Goal: Information Seeking & Learning: Learn about a topic

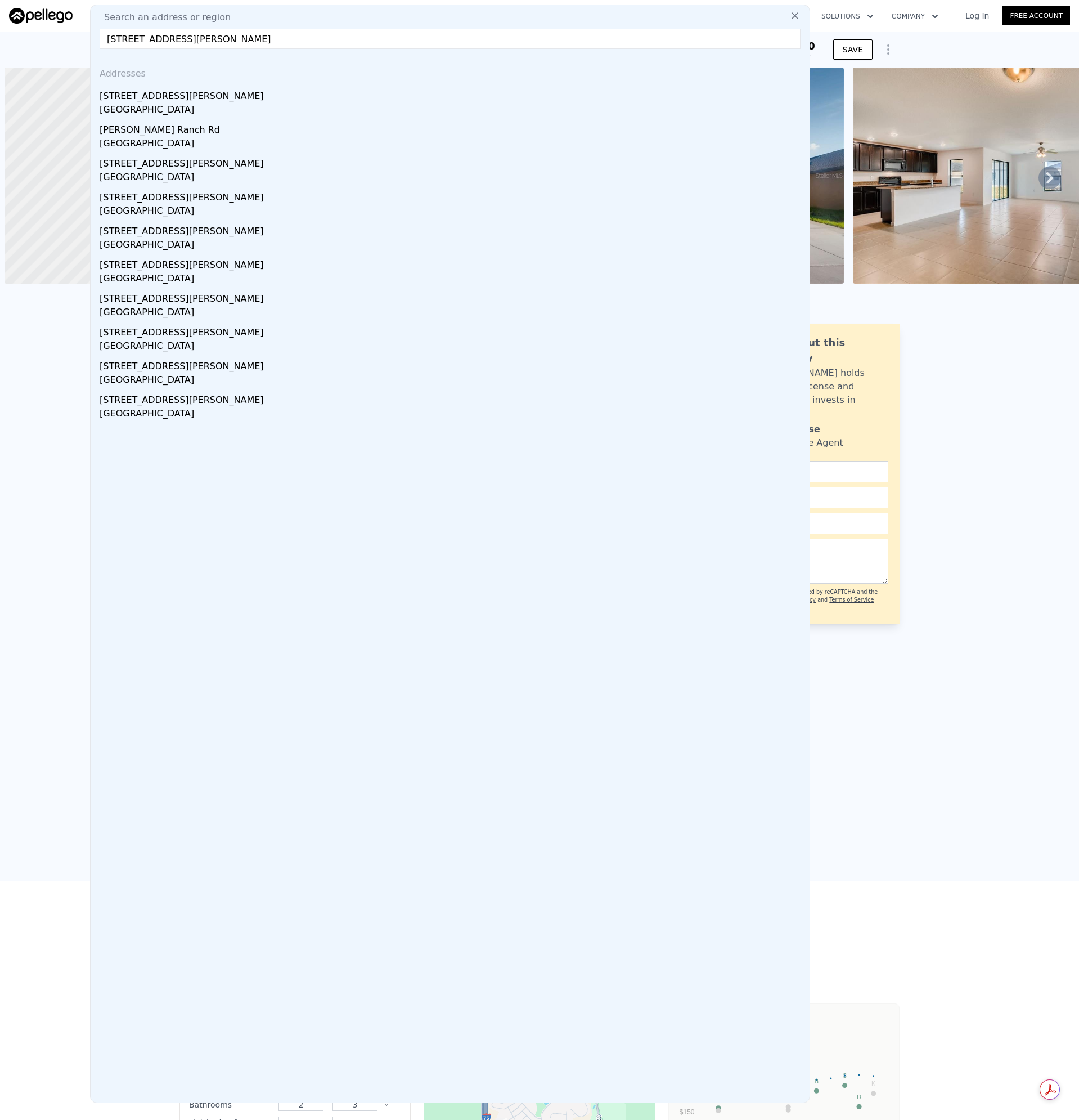
scroll to position [0, 5]
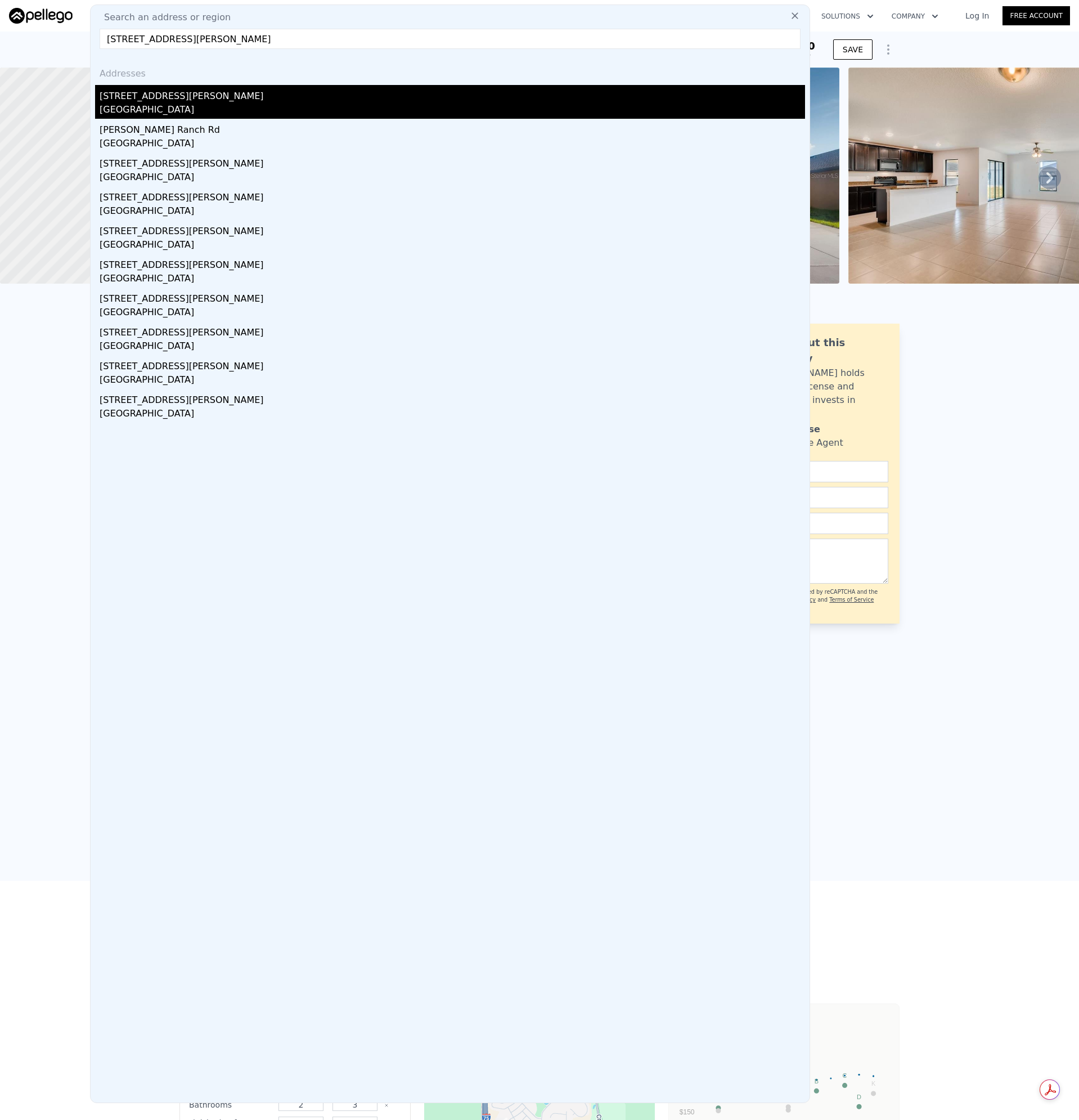
click at [139, 98] on div "[STREET_ADDRESS][PERSON_NAME]" at bounding box center [452, 94] width 706 height 18
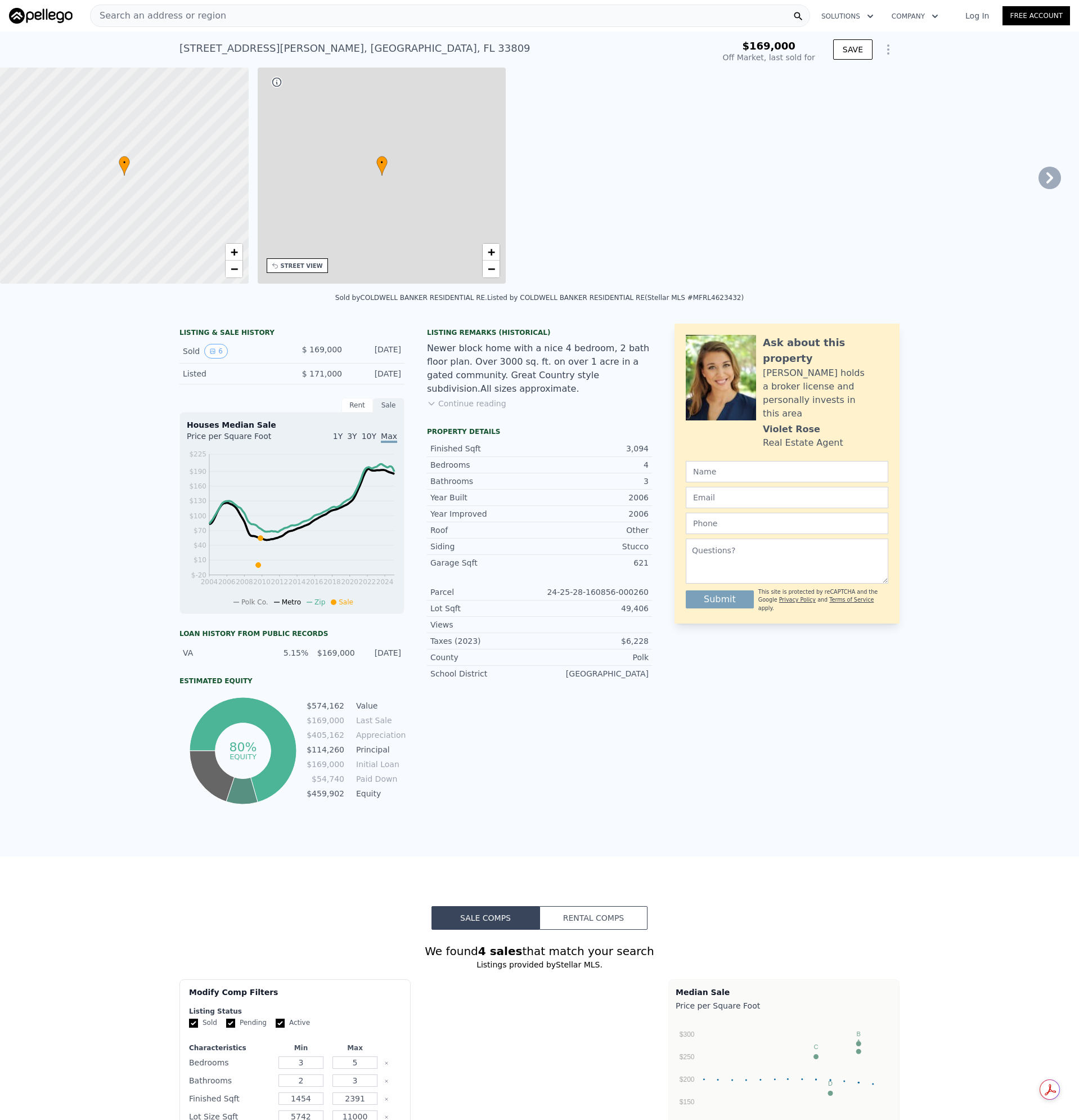
type input "2"
type input "6"
type input "5.5"
type input "2292"
type input "3594"
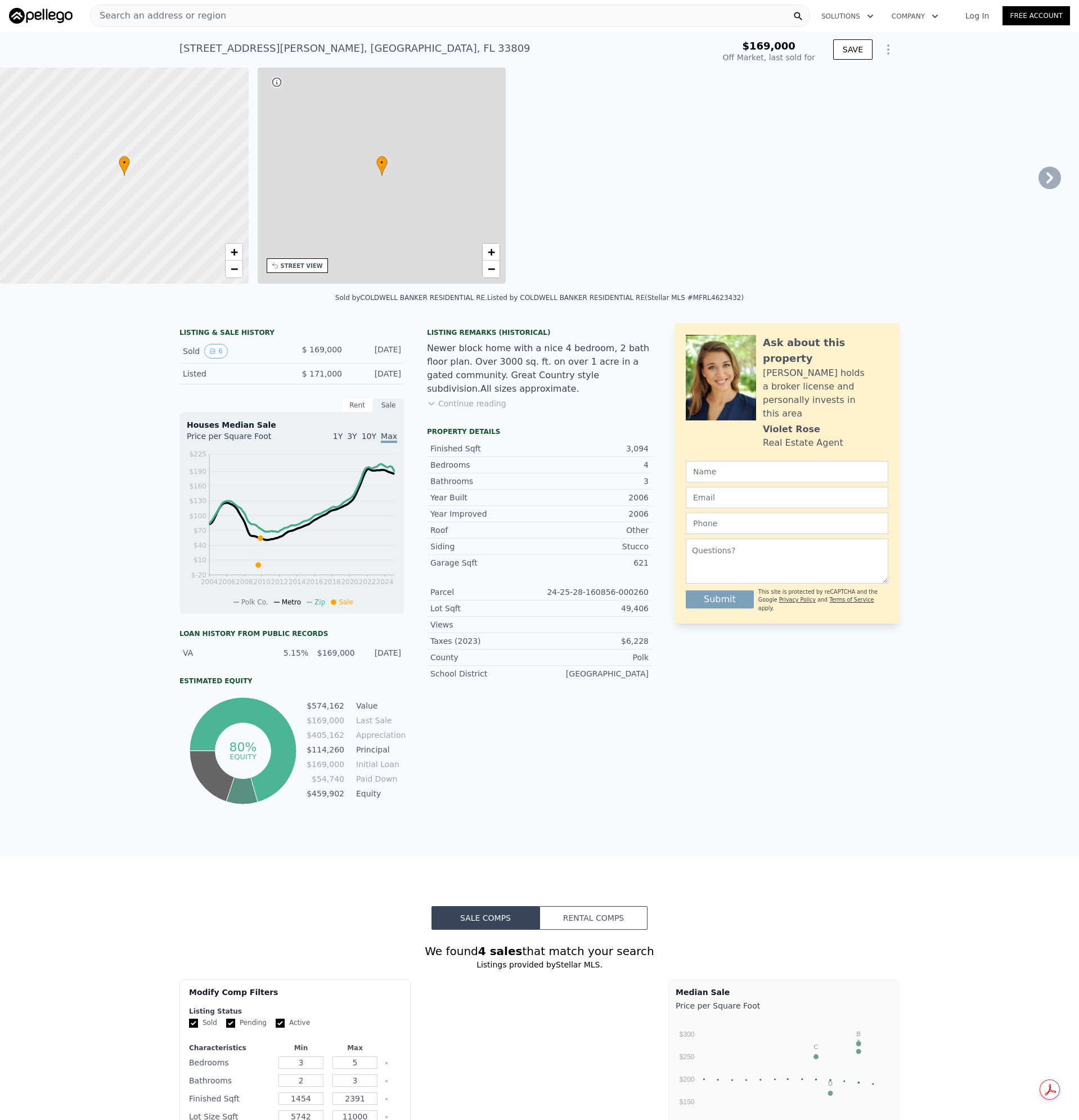
type input "73094"
type input "550598"
type input "$ 684,000"
type input "$ 460,732"
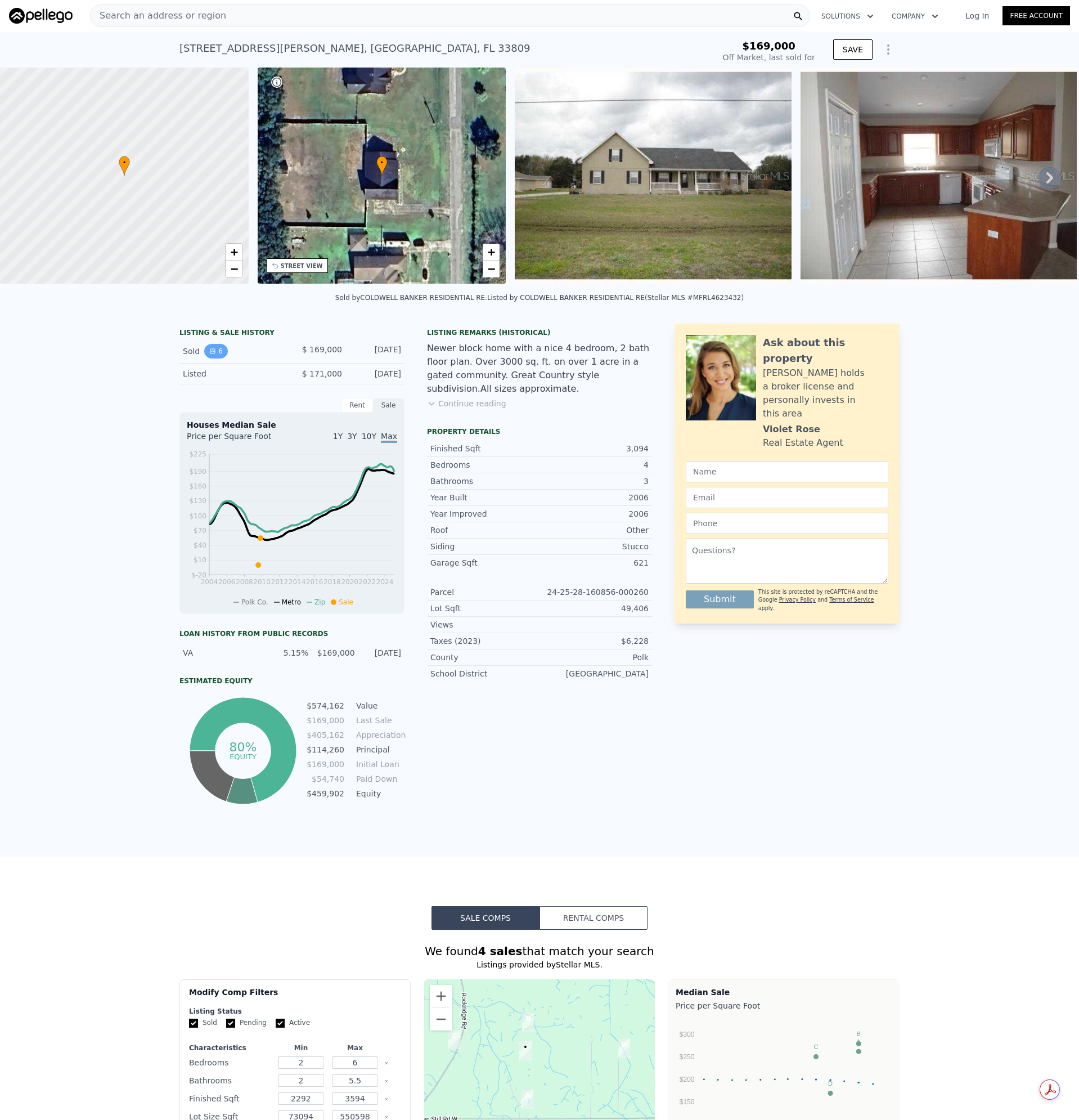
click at [212, 358] on button "6" at bounding box center [216, 350] width 23 height 14
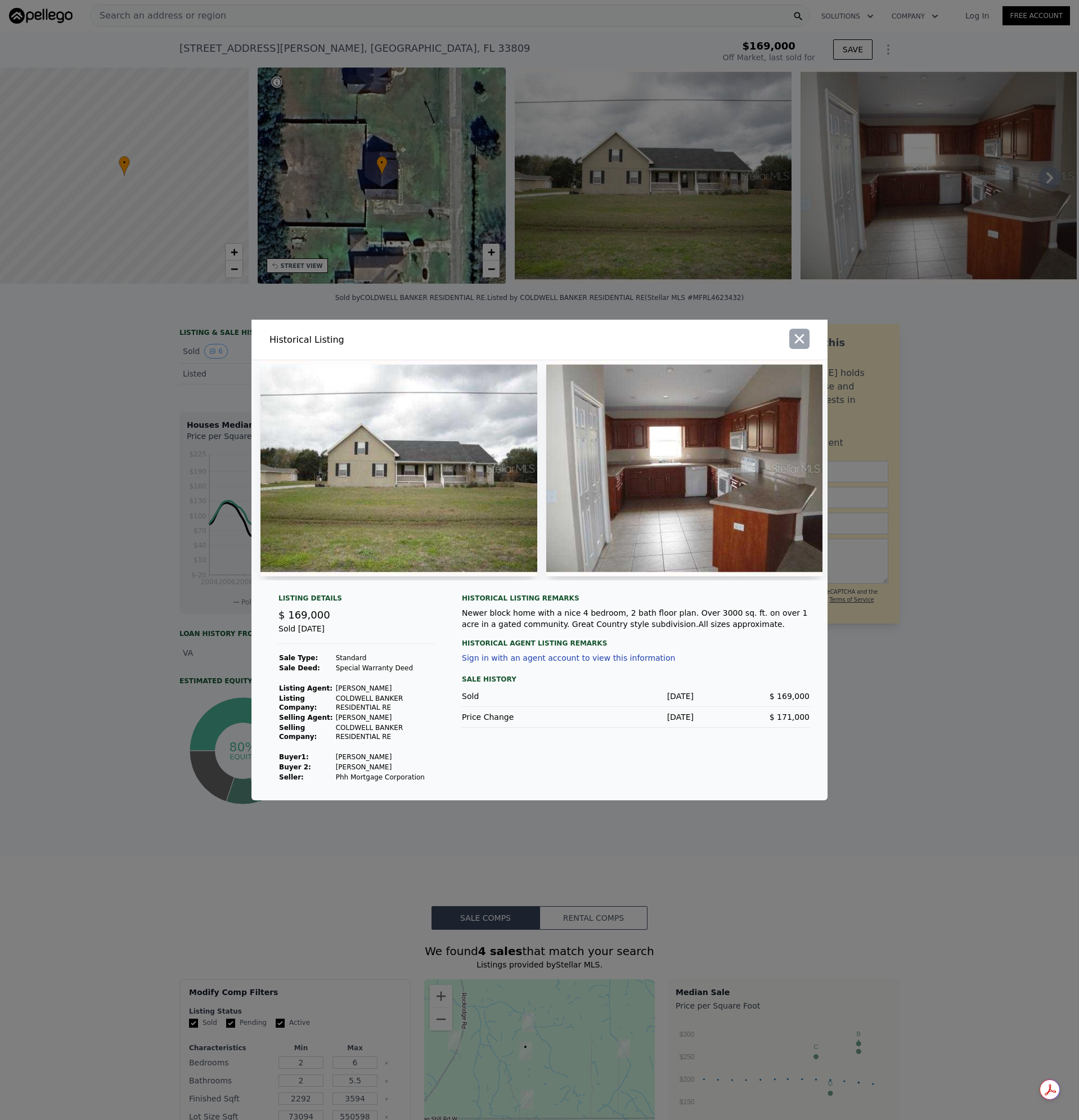
click at [801, 335] on icon "button" at bounding box center [799, 339] width 15 height 15
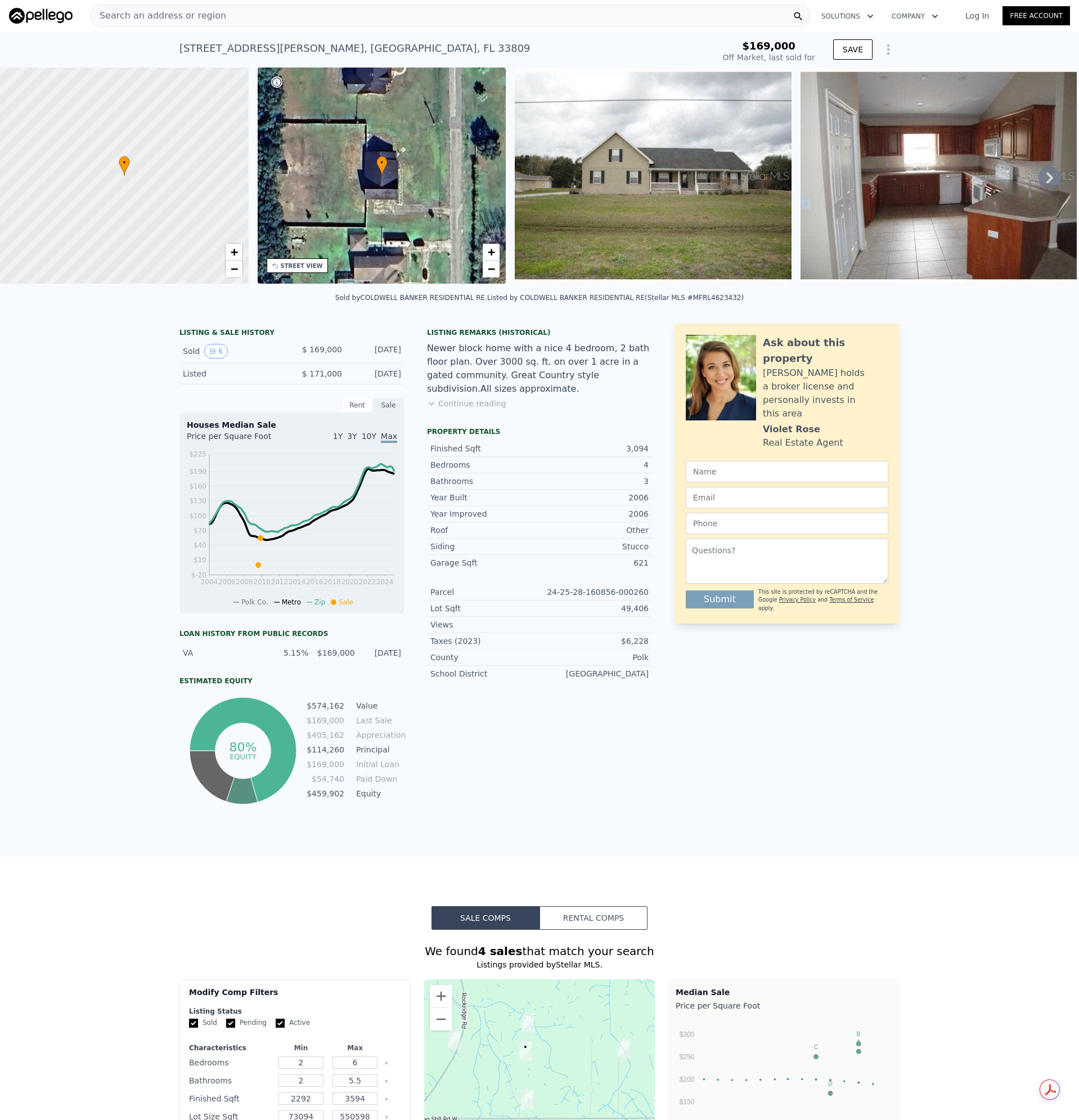
click at [690, 189] on img at bounding box center [652, 176] width 277 height 216
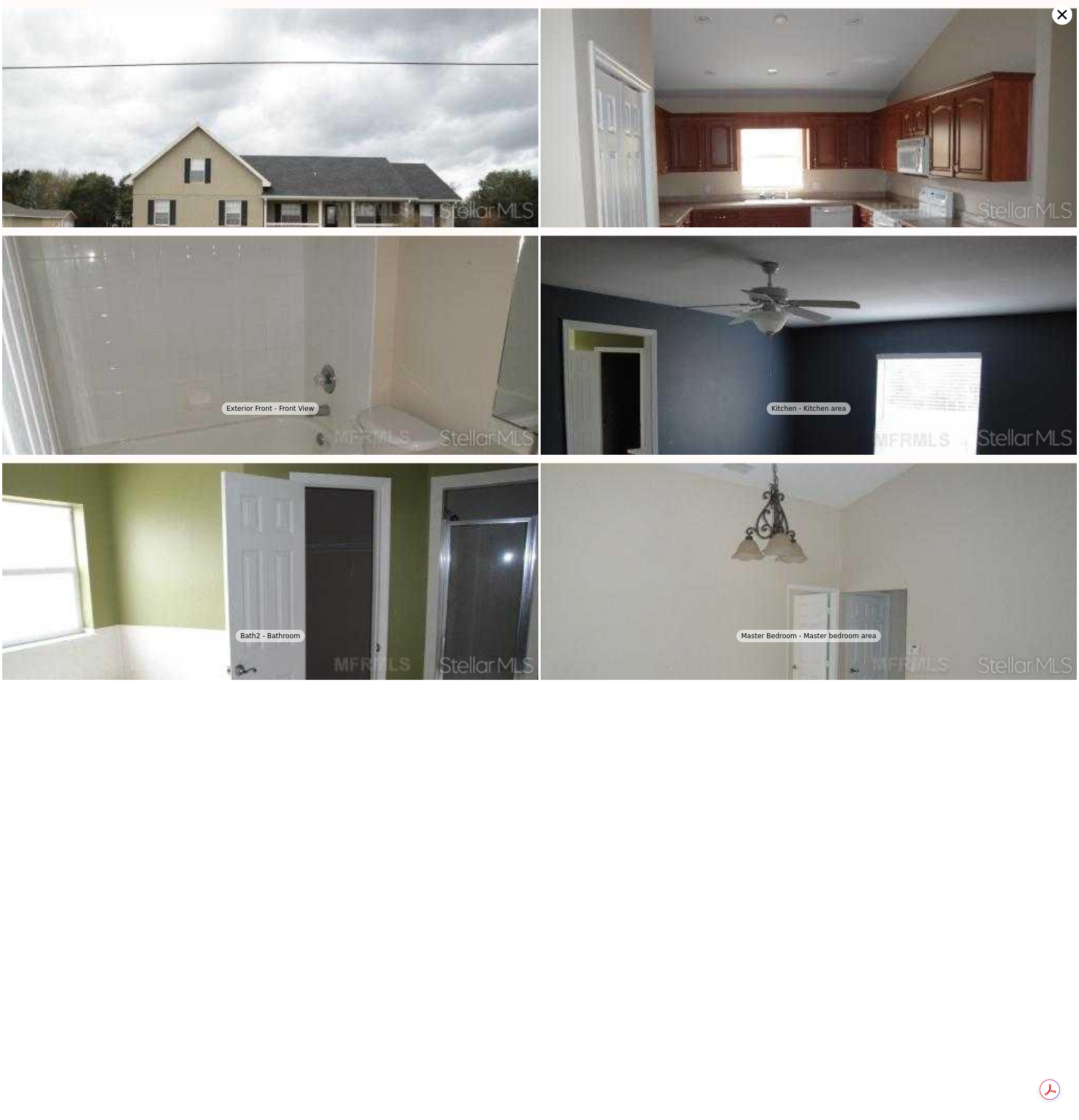
click at [1062, 13] on icon at bounding box center [1062, 14] width 20 height 20
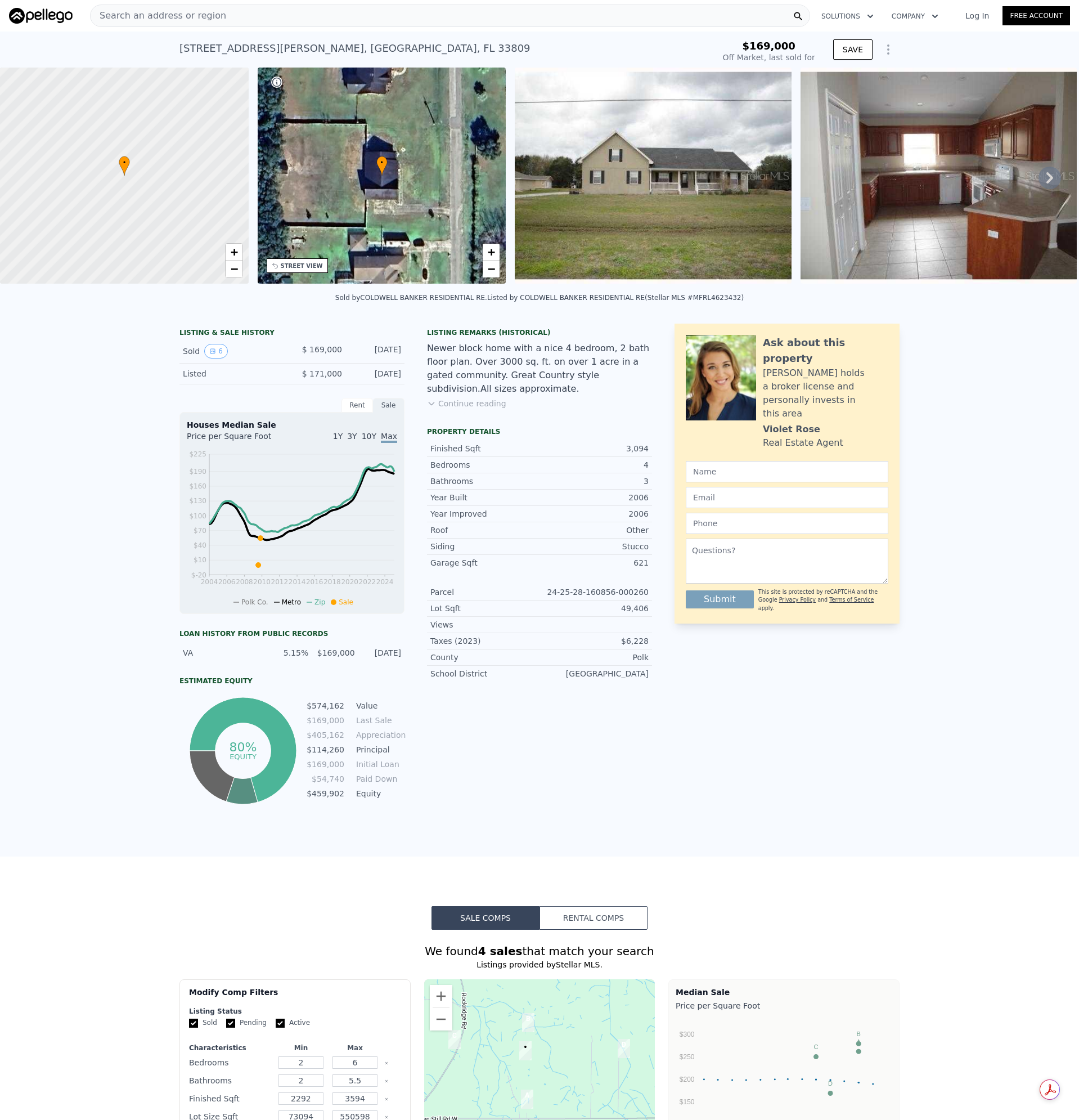
click at [638, 194] on img at bounding box center [652, 176] width 277 height 216
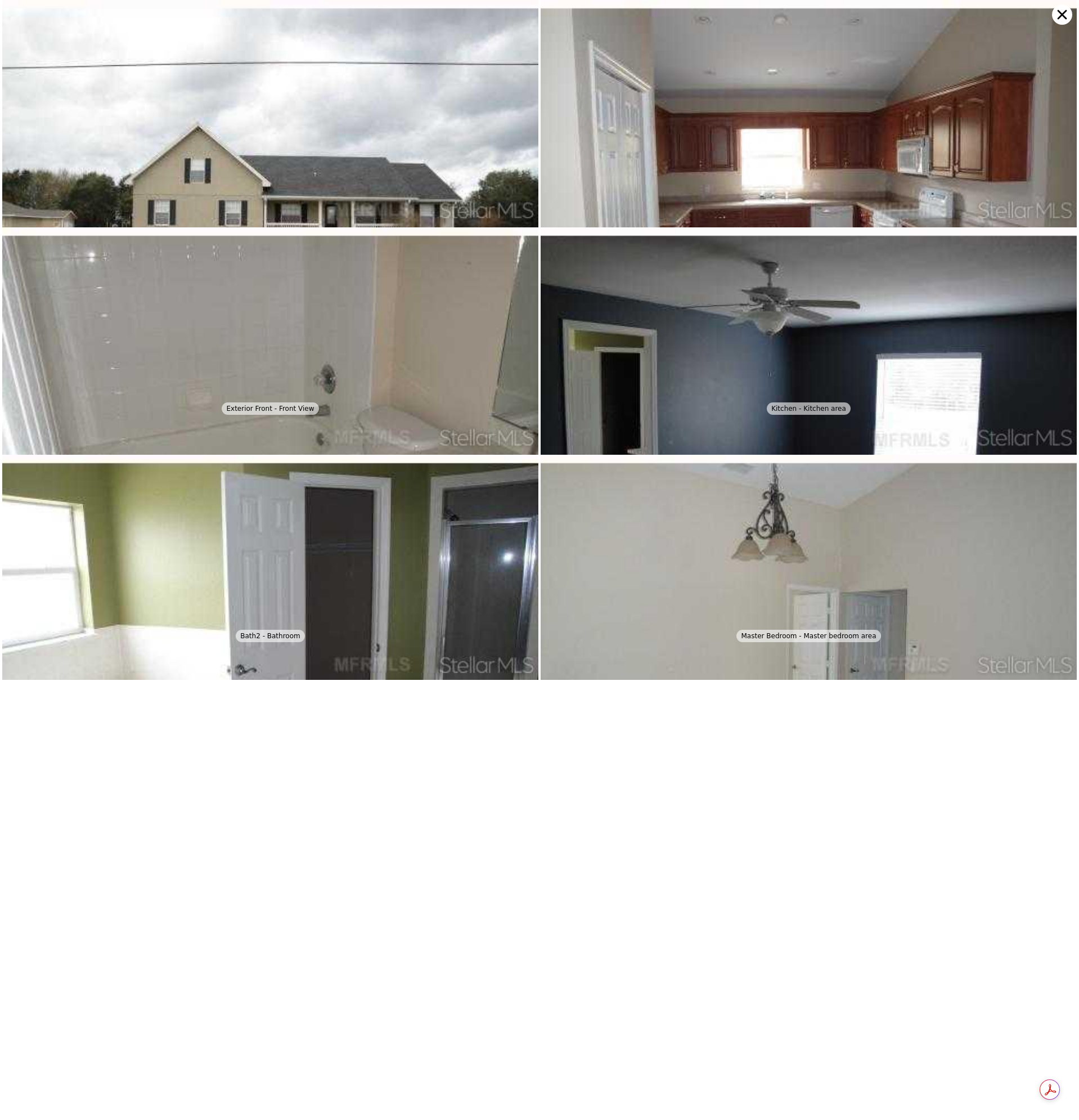
click at [1065, 13] on icon at bounding box center [1062, 14] width 20 height 20
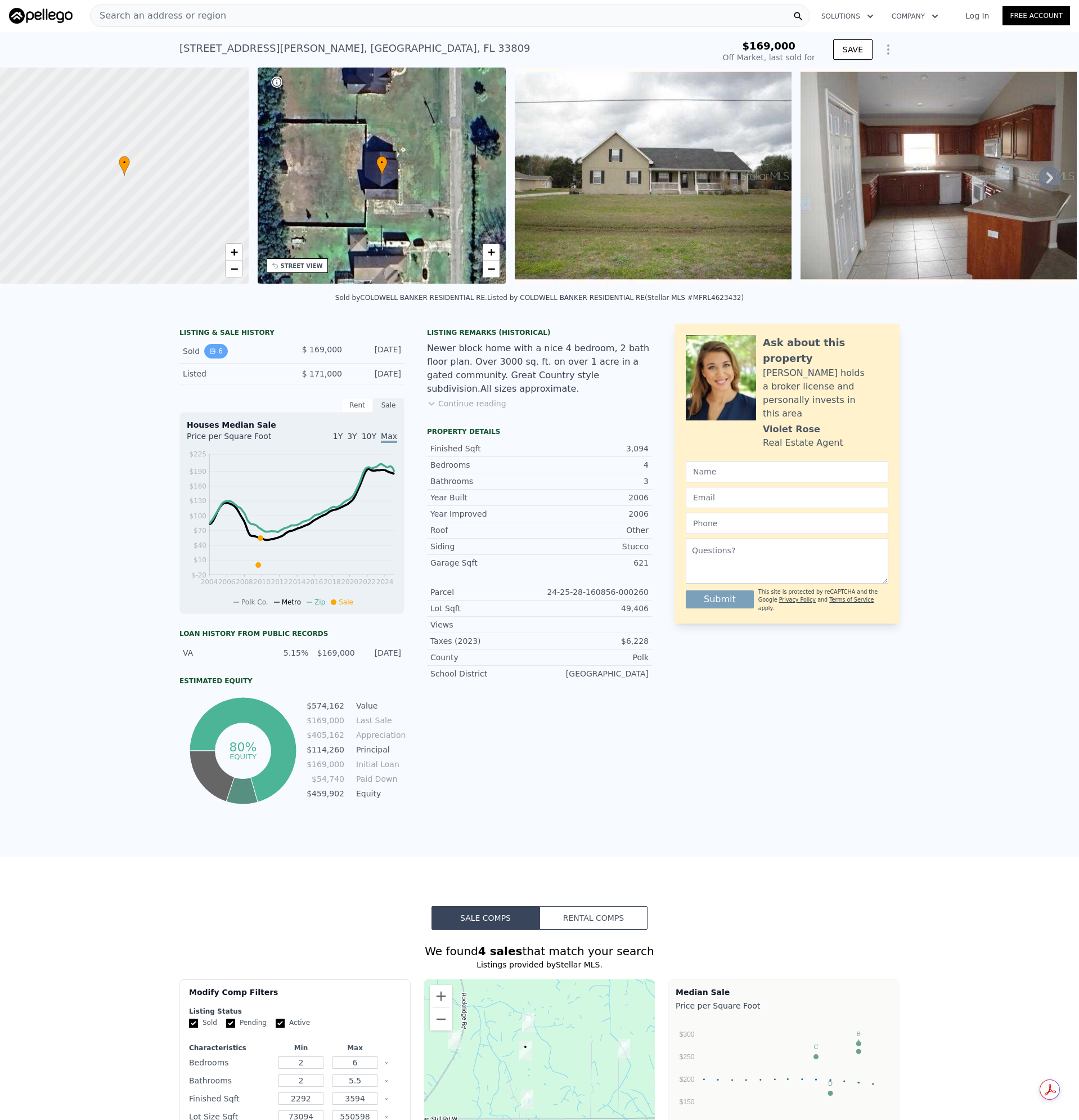
click at [209, 354] on icon "View historical data" at bounding box center [212, 350] width 7 height 7
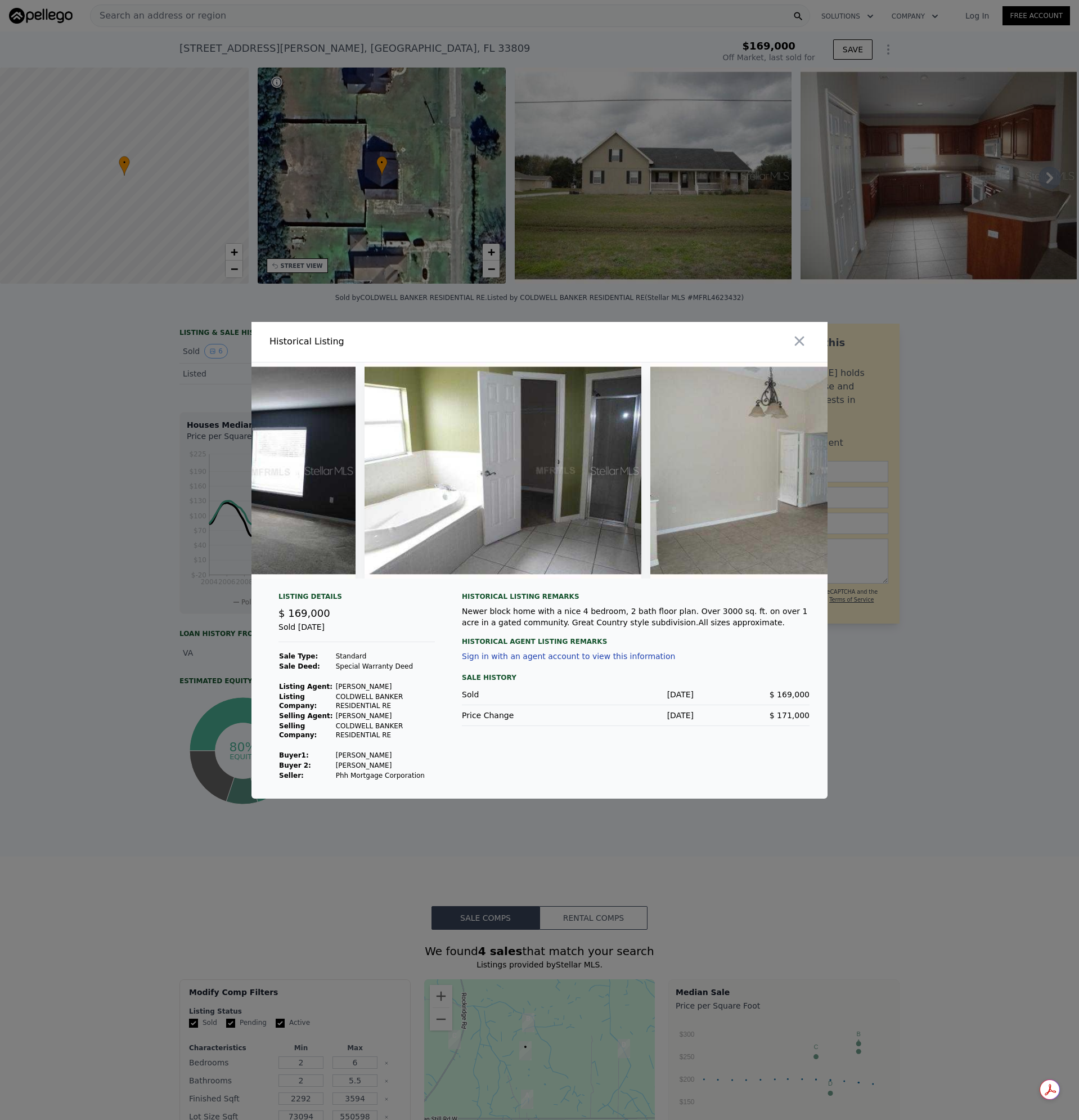
scroll to position [0, 1043]
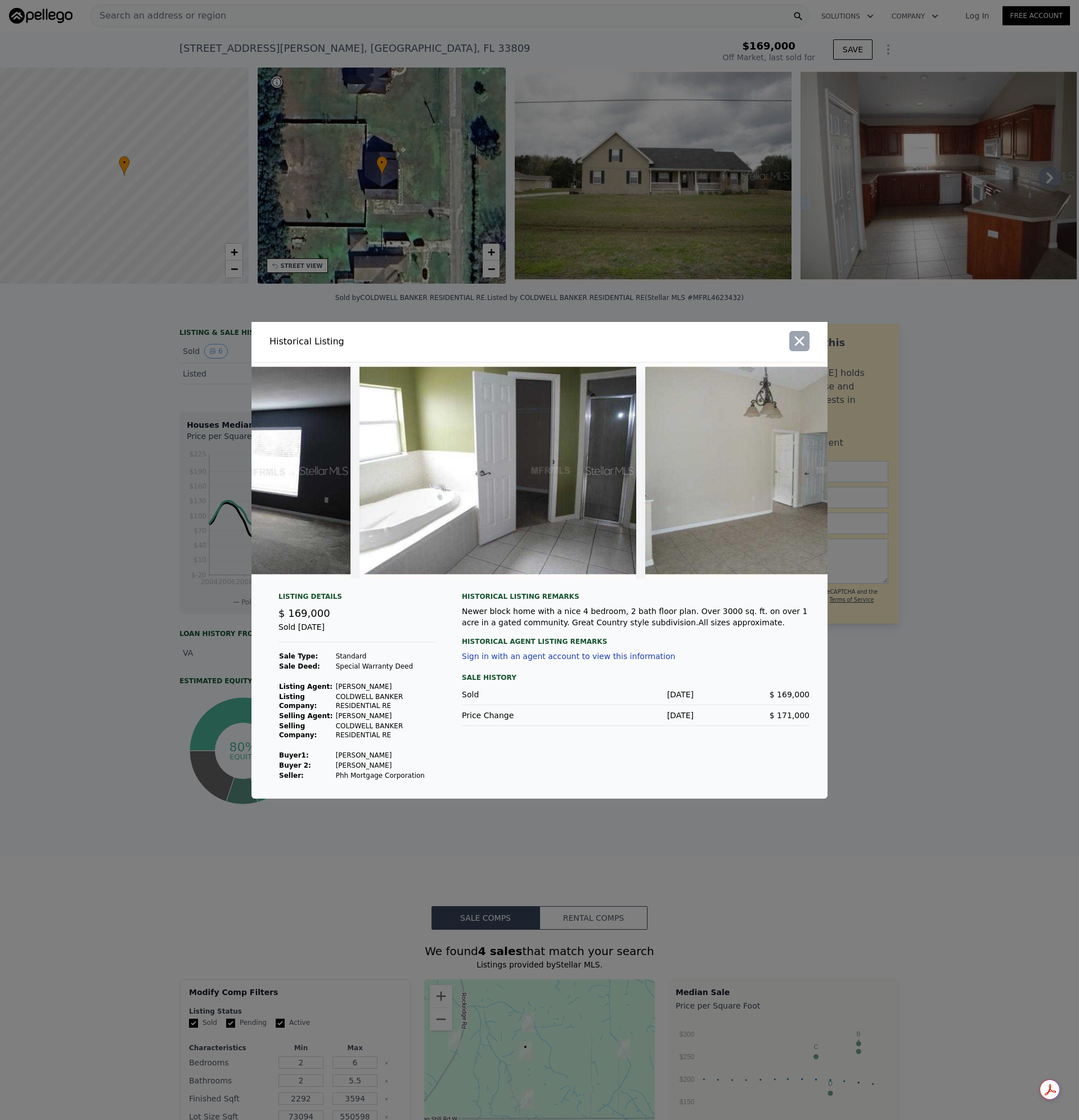
click at [804, 336] on icon "button" at bounding box center [800, 341] width 10 height 10
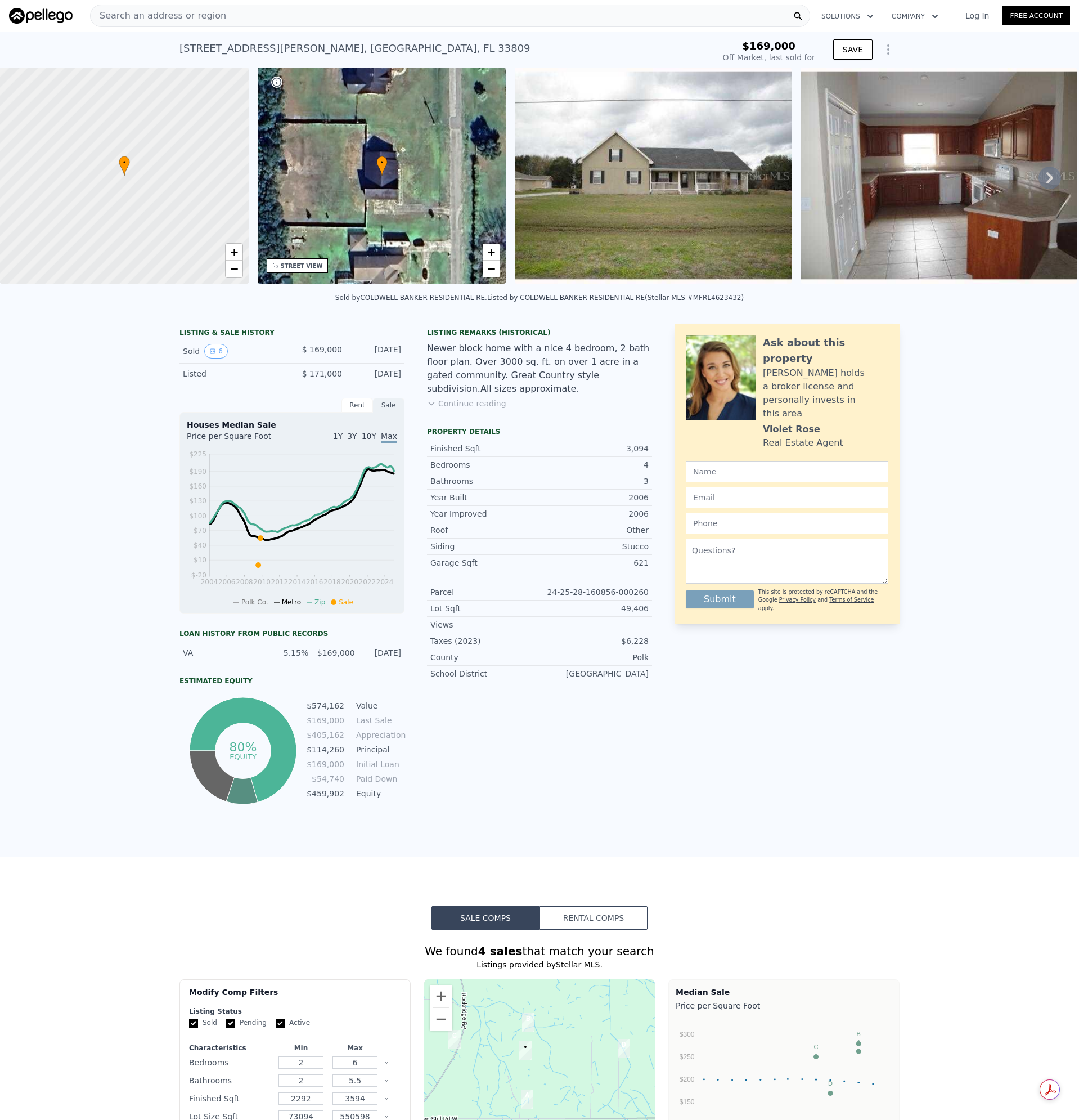
type input "$ 678,000"
type input "$ 455,102"
click at [206, 21] on span "Search an address or region" at bounding box center [158, 15] width 135 height 14
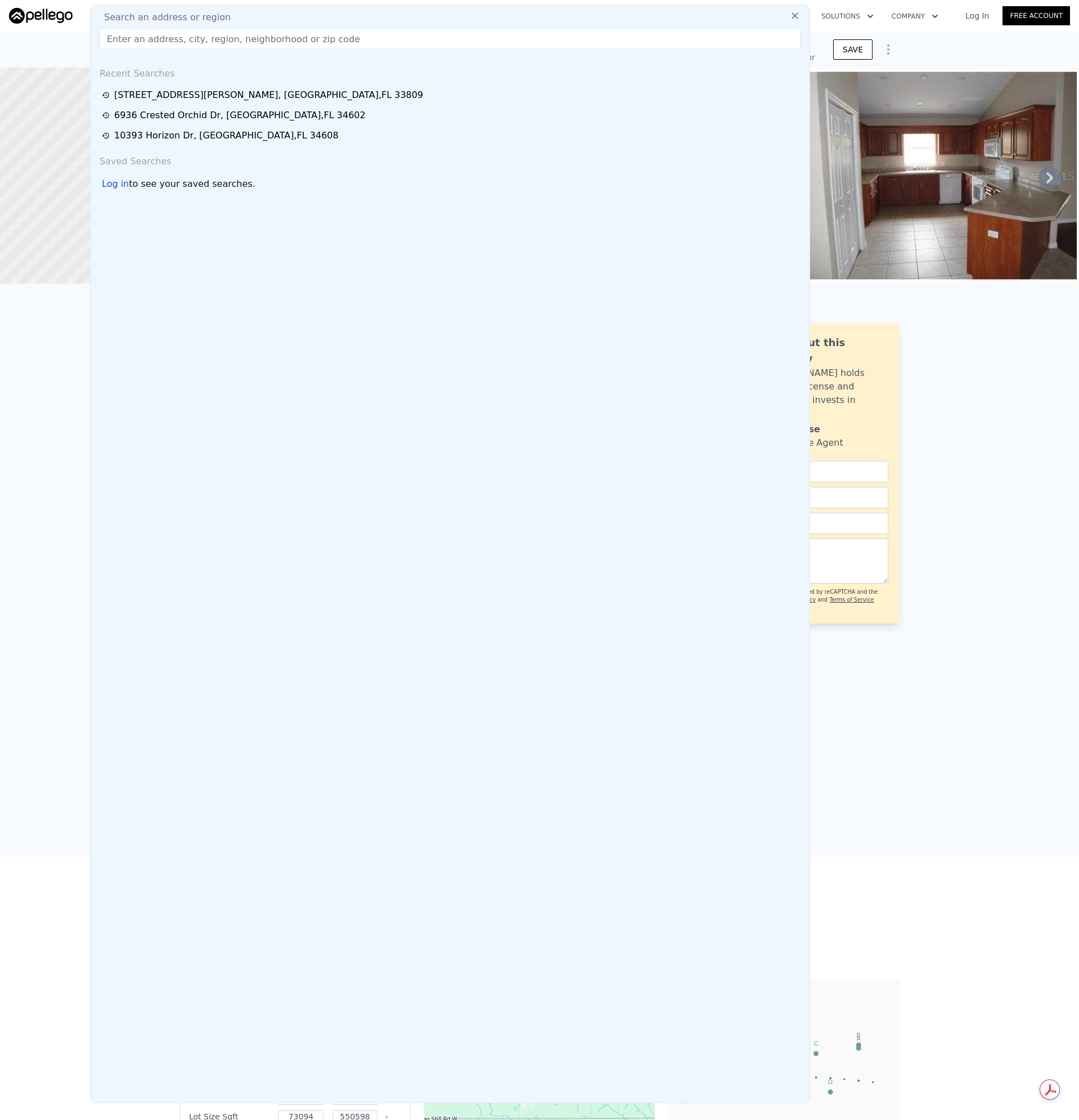
type input "[STREET_ADDRESS][PERSON_NAME]"
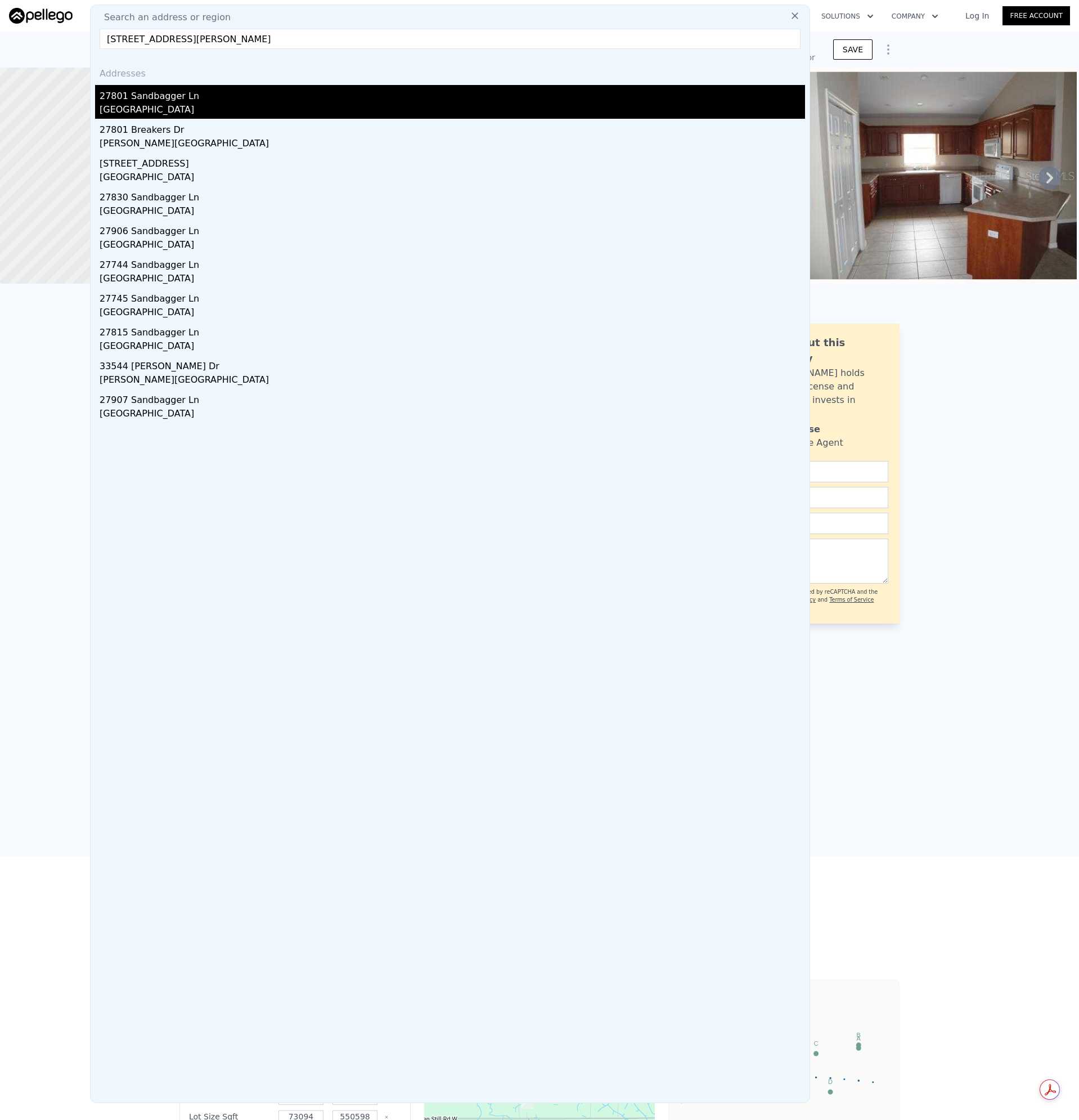
click at [126, 107] on div "[GEOGRAPHIC_DATA]" at bounding box center [452, 111] width 706 height 15
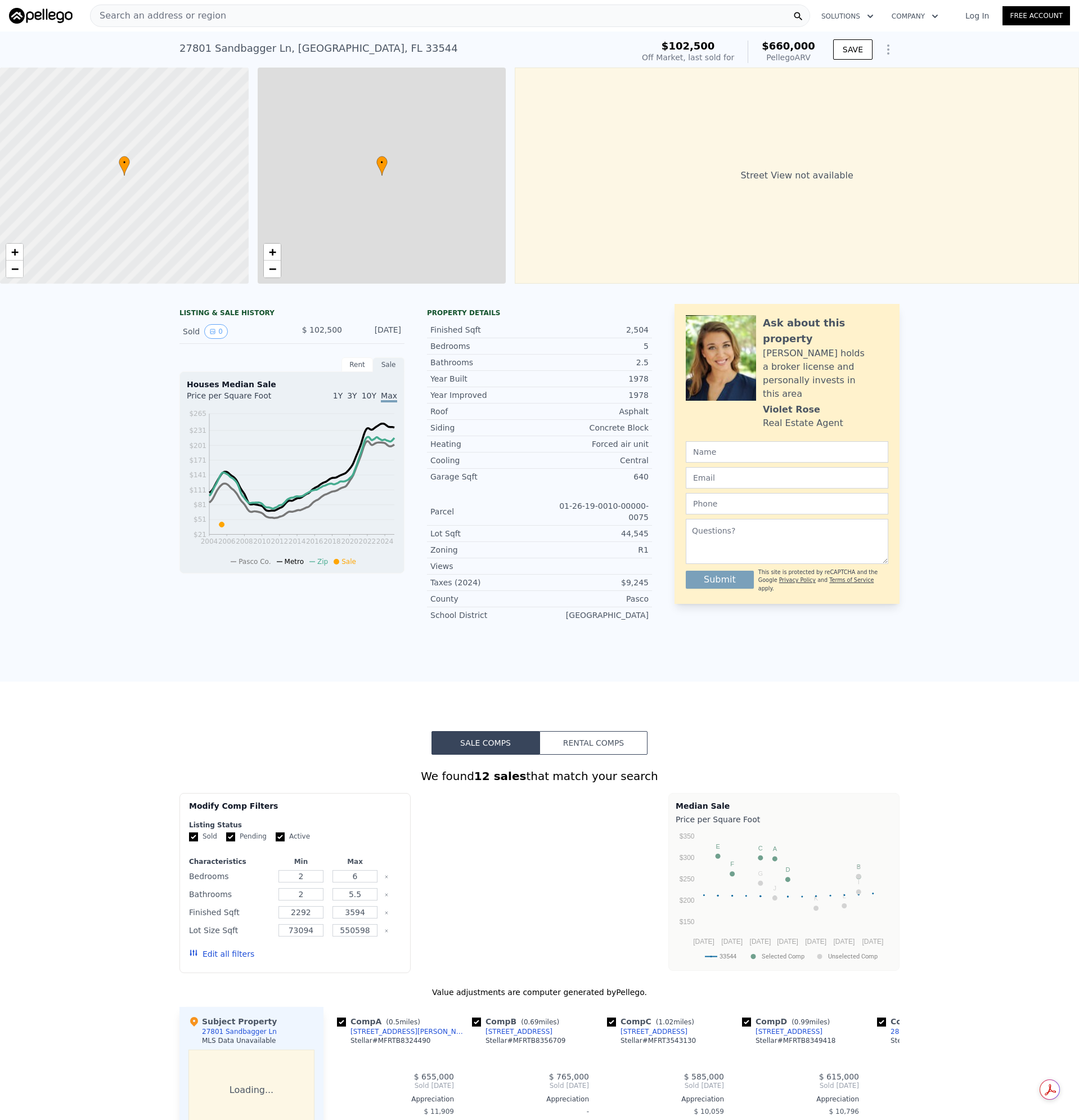
type input "5"
type input "3"
type input "1956"
type input "3359"
type input "43587"
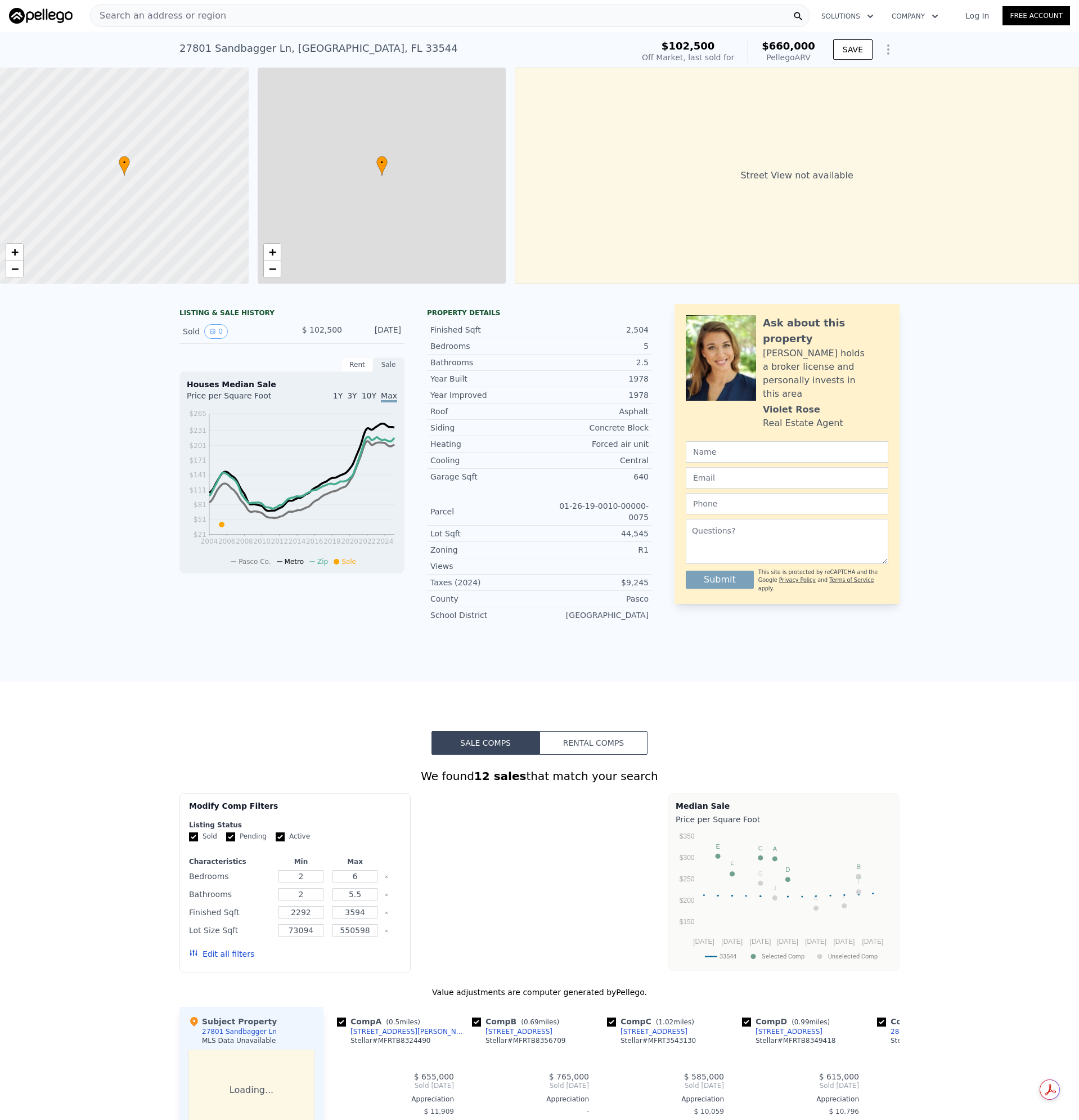
type input "66103"
type input "$ 660,000"
type input "5"
type input "$ 505,113"
